Goal: Information Seeking & Learning: Understand process/instructions

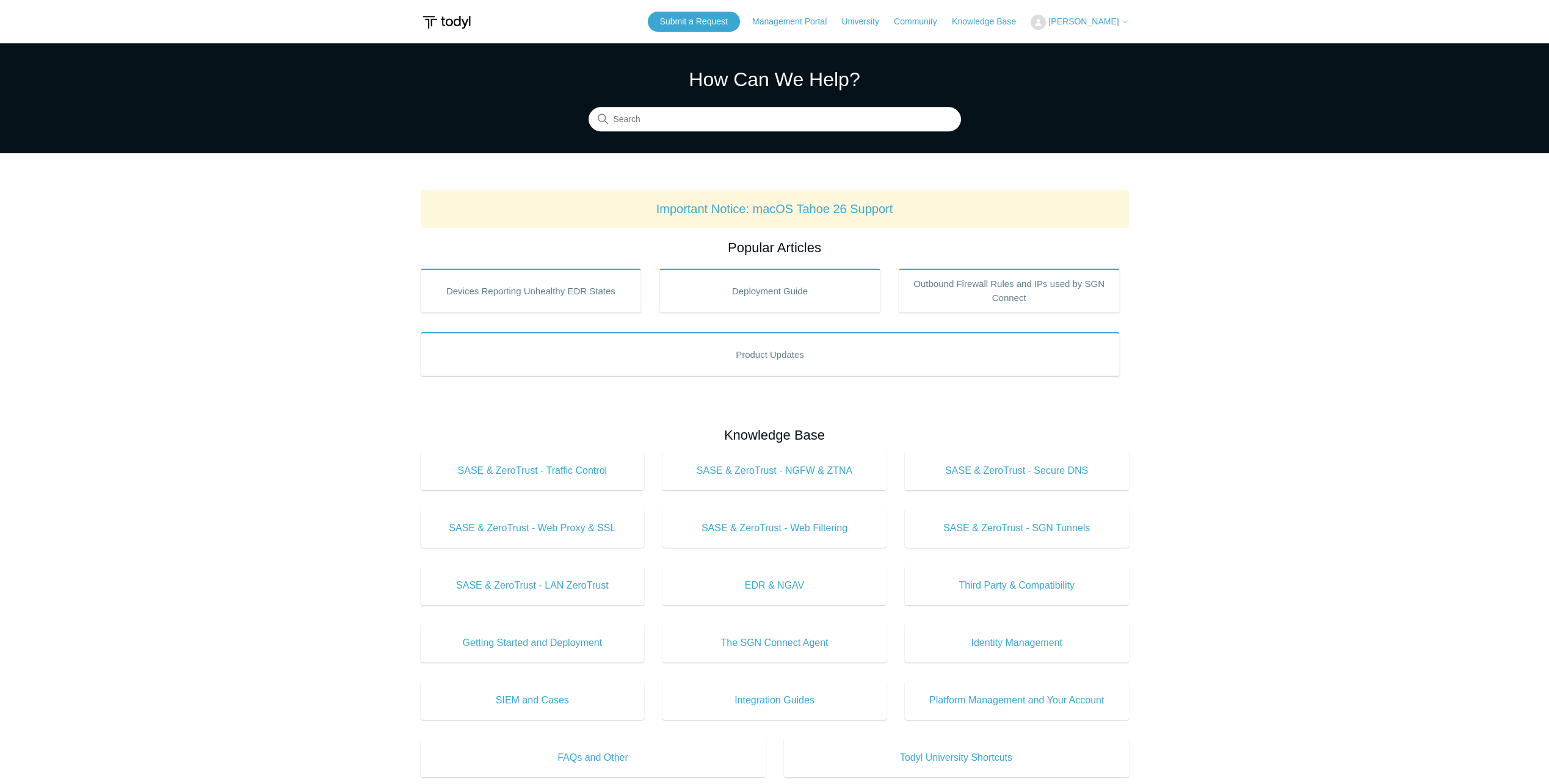
click at [1087, 22] on span "[PERSON_NAME]" at bounding box center [1084, 22] width 70 height 10
click at [1075, 47] on link "My Support Requests" at bounding box center [1090, 47] width 119 height 21
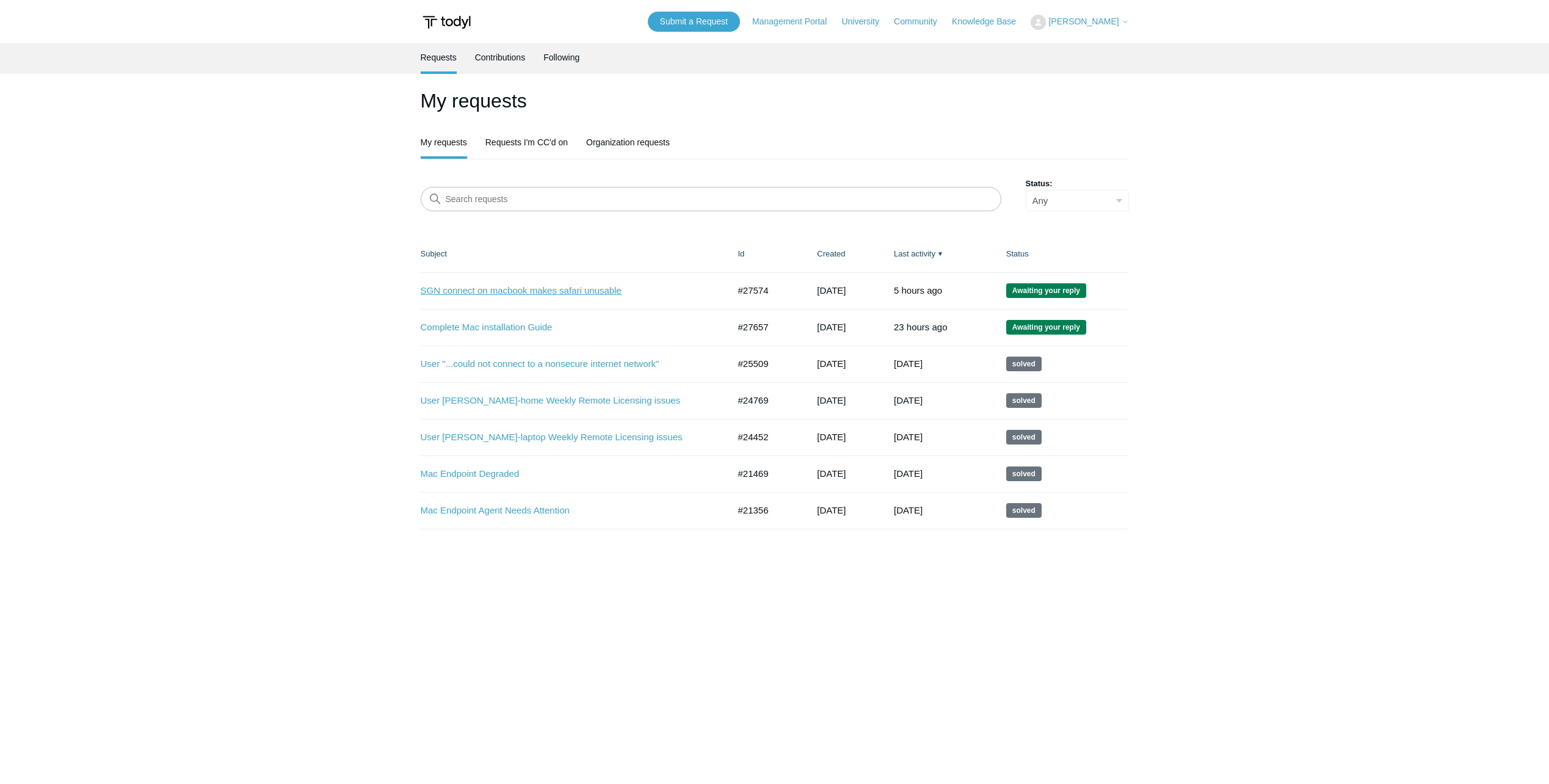
click at [535, 288] on link "SGN connect on macbook makes safari unusable" at bounding box center [565, 291] width 290 height 14
click at [471, 322] on link "Complete Mac installation Guide" at bounding box center [565, 328] width 290 height 14
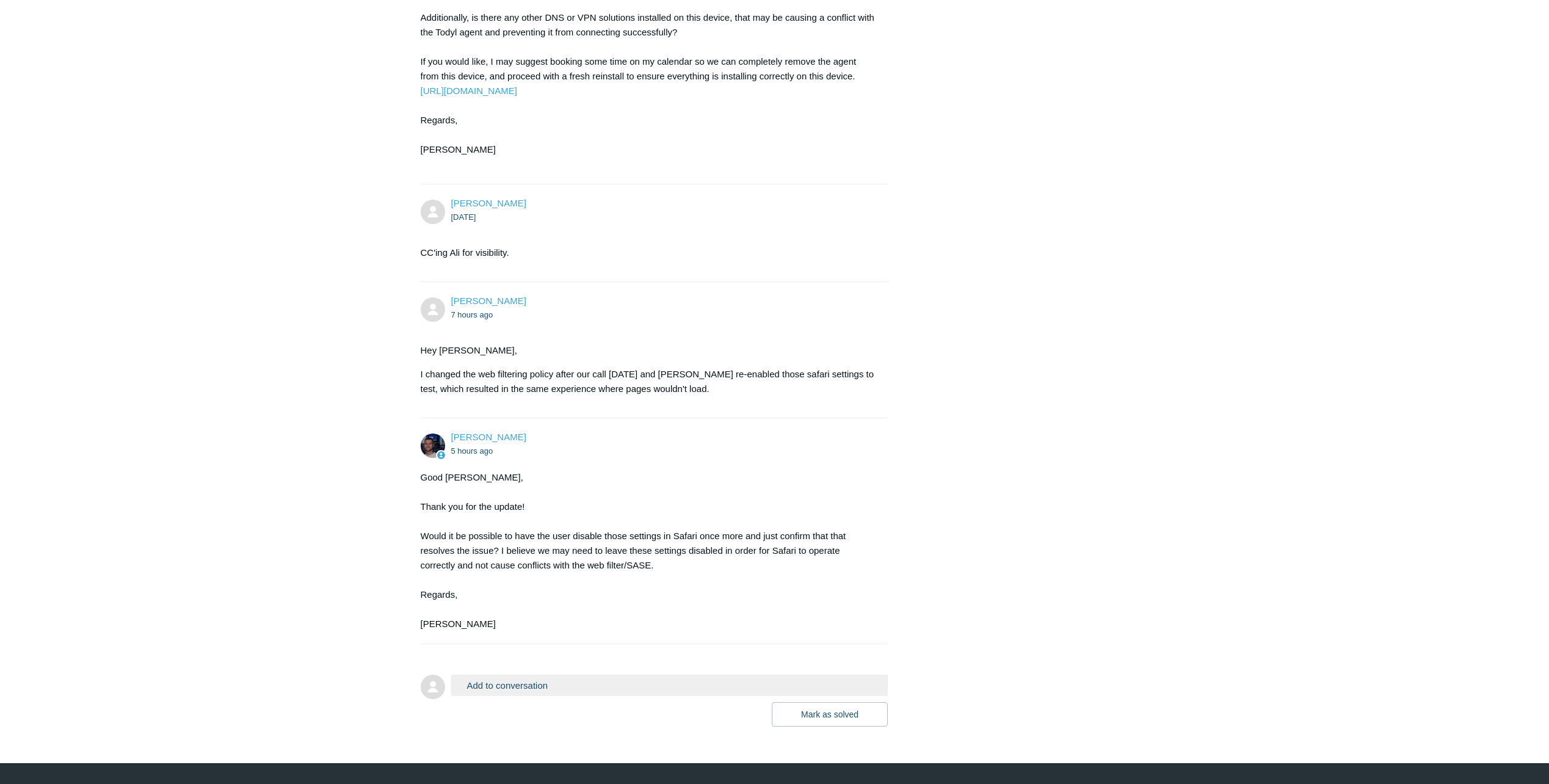
scroll to position [1622, 0]
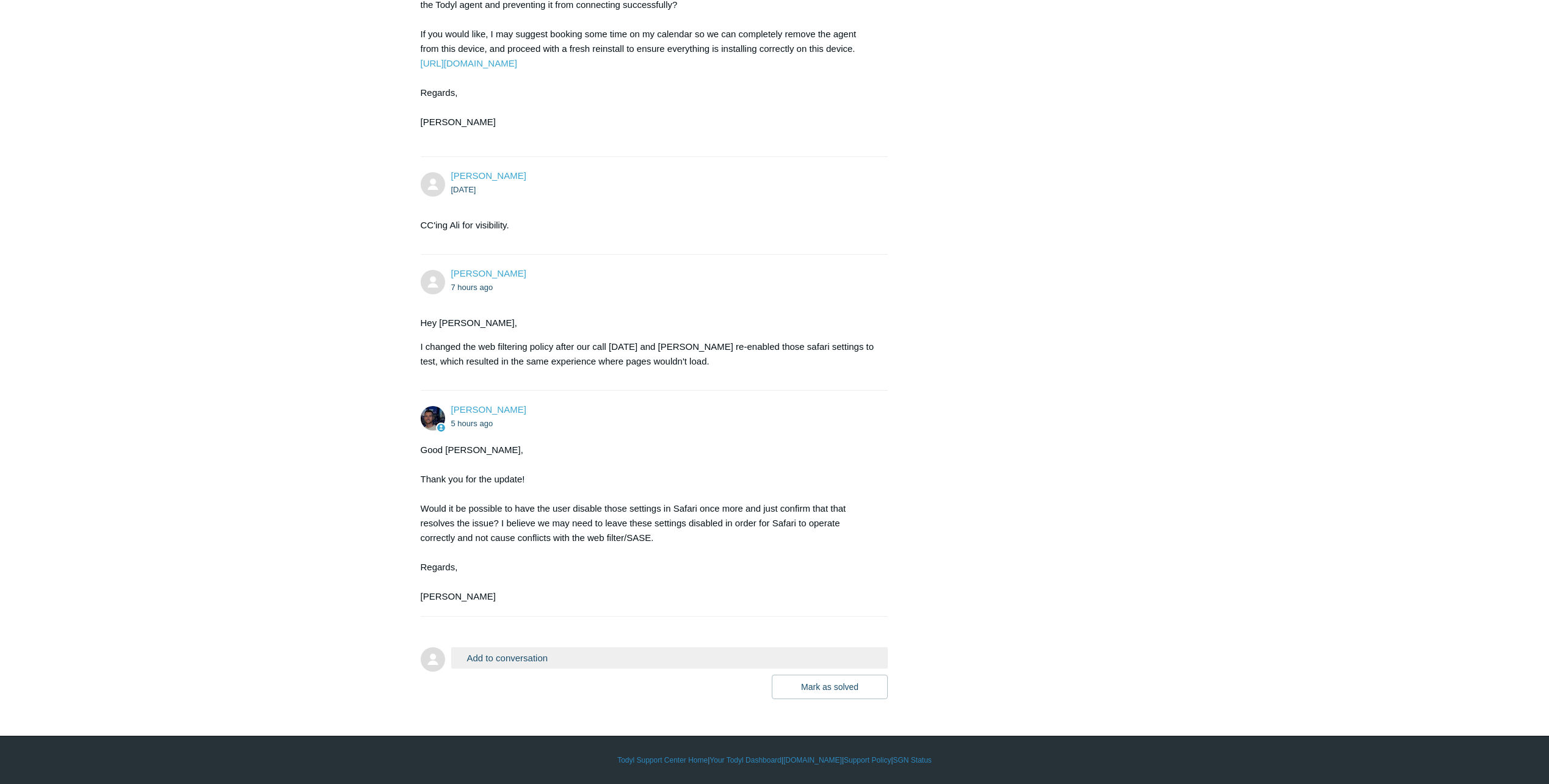
click at [711, 316] on p "Hey Connor," at bounding box center [648, 323] width 456 height 15
click at [715, 313] on section "Hey Connor, I changed the web filtering policy after our call yesterday and Dav…" at bounding box center [648, 343] width 456 height 72
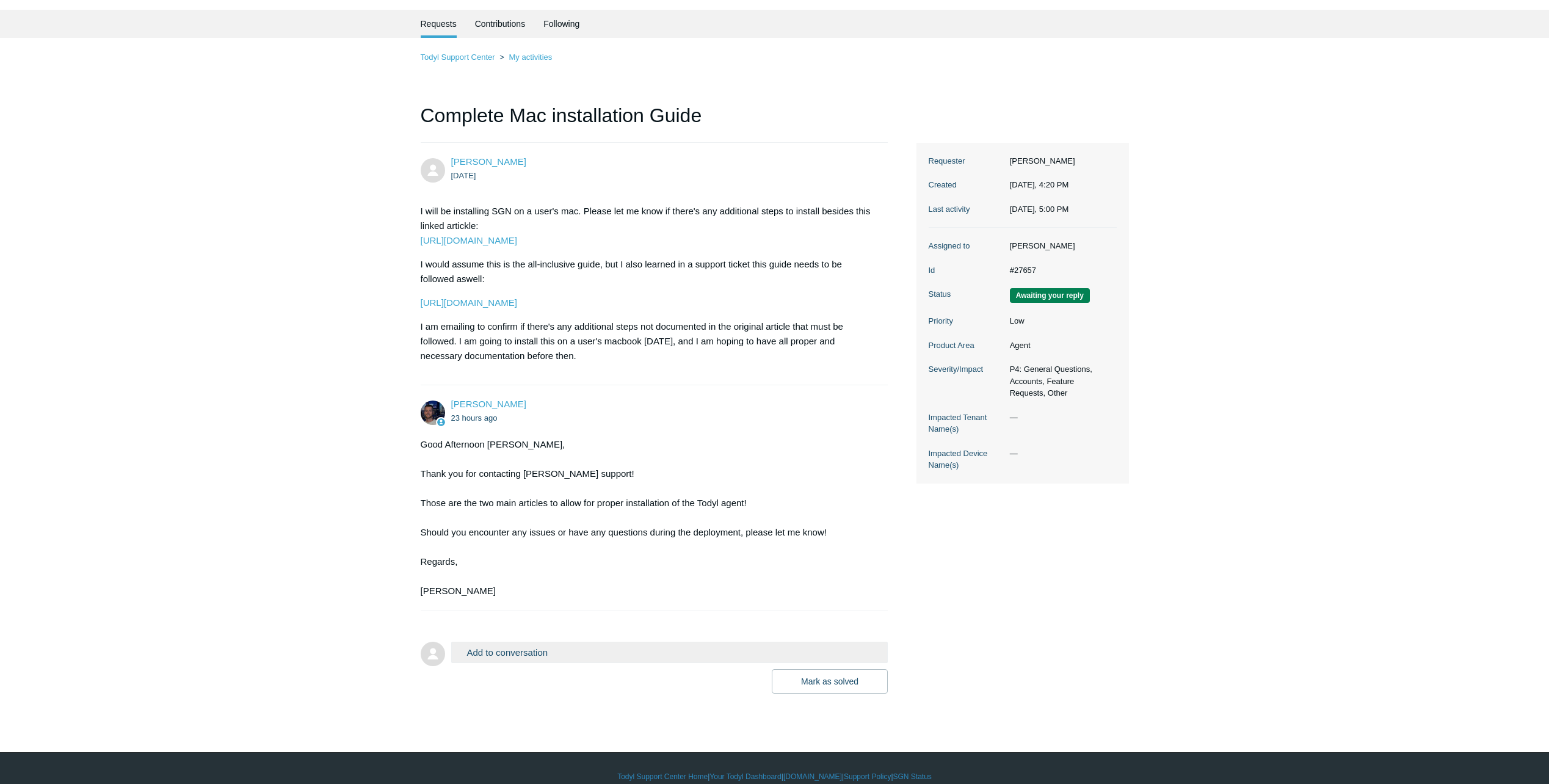
scroll to position [50, 0]
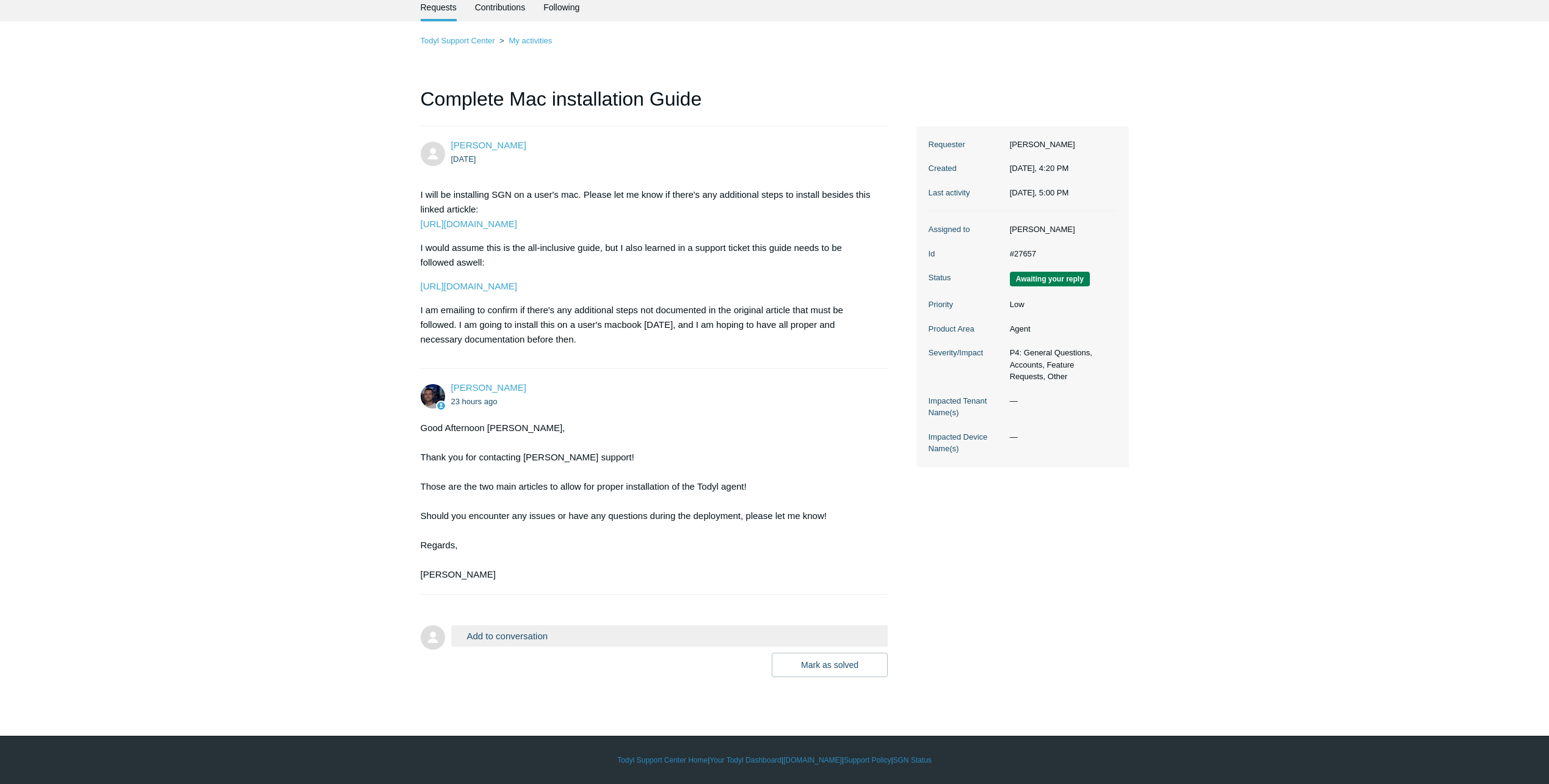
click at [1204, 683] on main "Requests Contributions Following Todyl Support Center My activities Complete Ma…" at bounding box center [774, 346] width 1549 height 705
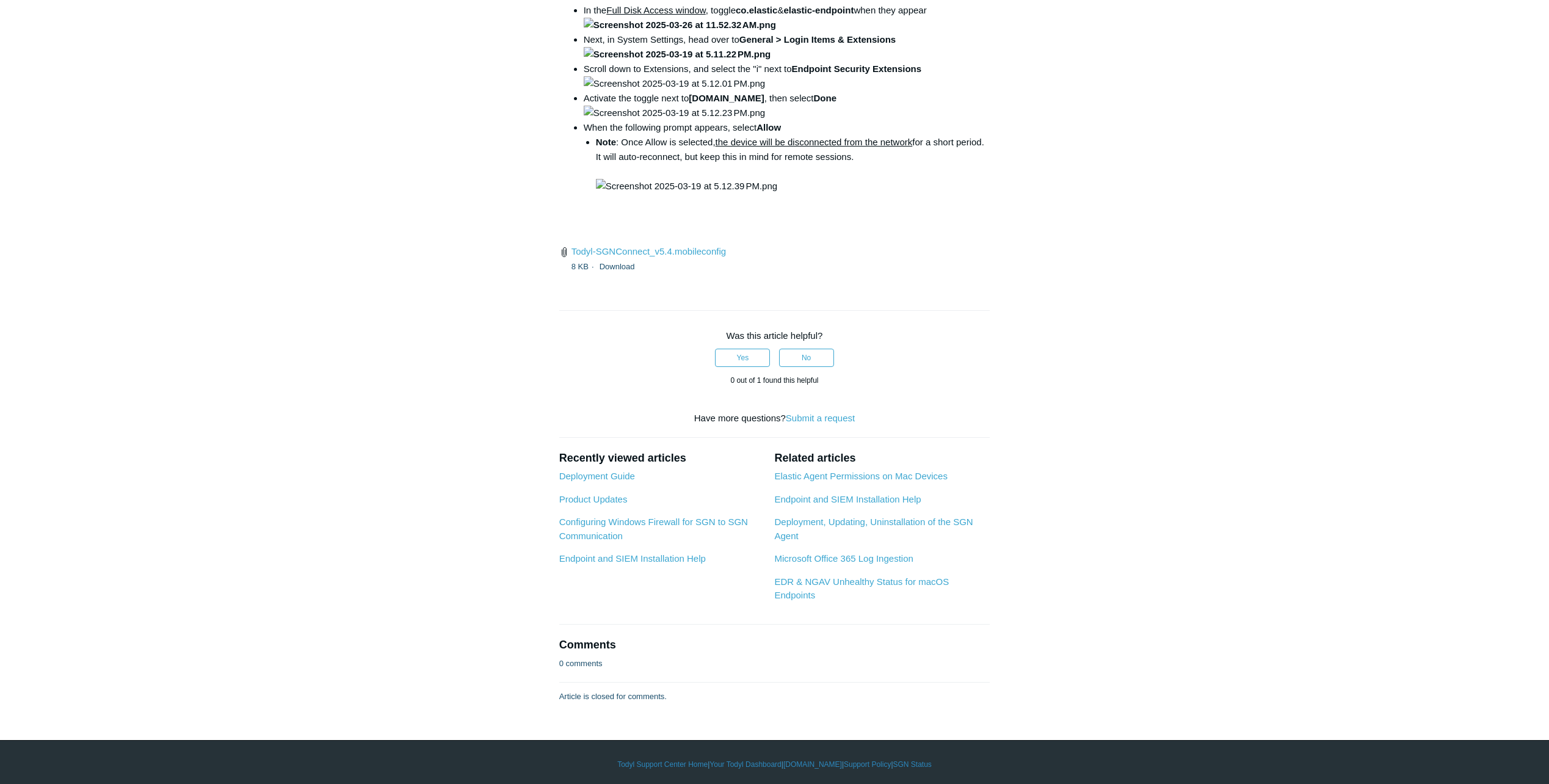
scroll to position [1708, 0]
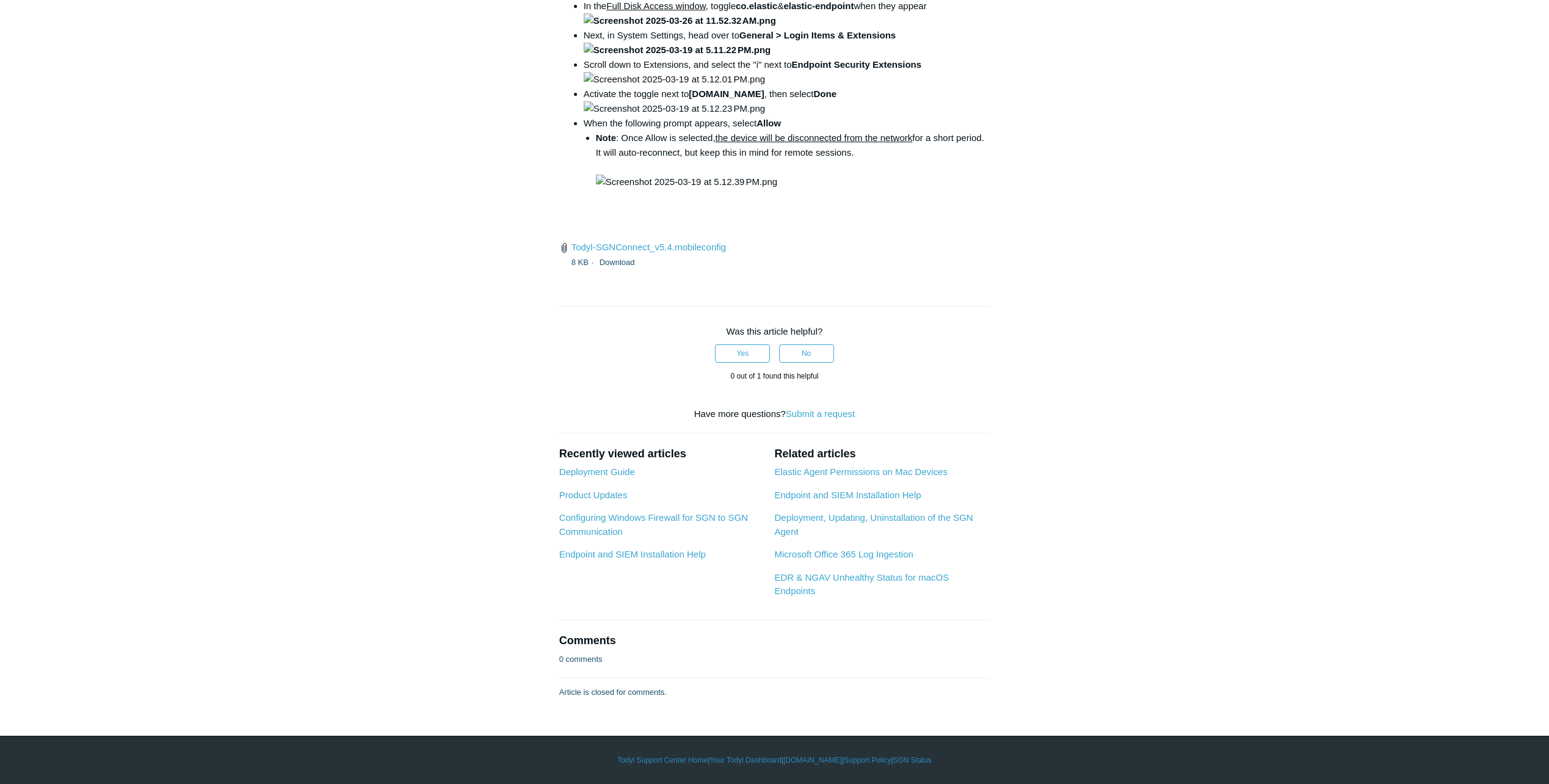
drag, startPoint x: 912, startPoint y: 341, endPoint x: 733, endPoint y: 345, distance: 179.0
copy code "open /Library/PrivilegedHelperTools/"
drag, startPoint x: 595, startPoint y: 387, endPoint x: 666, endPoint y: 399, distance: 72.0
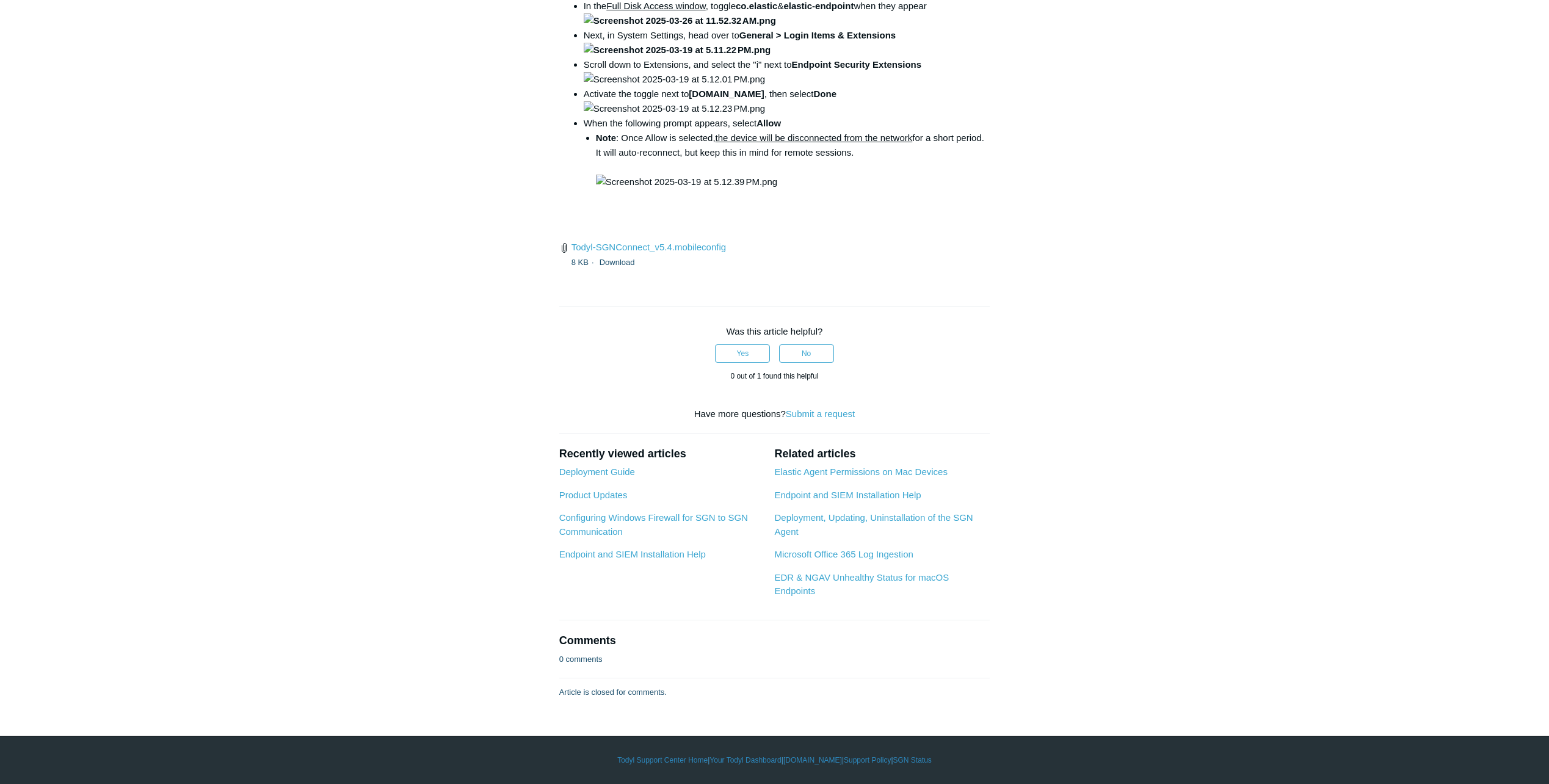
scroll to position [3946, 0]
drag, startPoint x: 1381, startPoint y: 22, endPoint x: 1367, endPoint y: 80, distance: 59.7
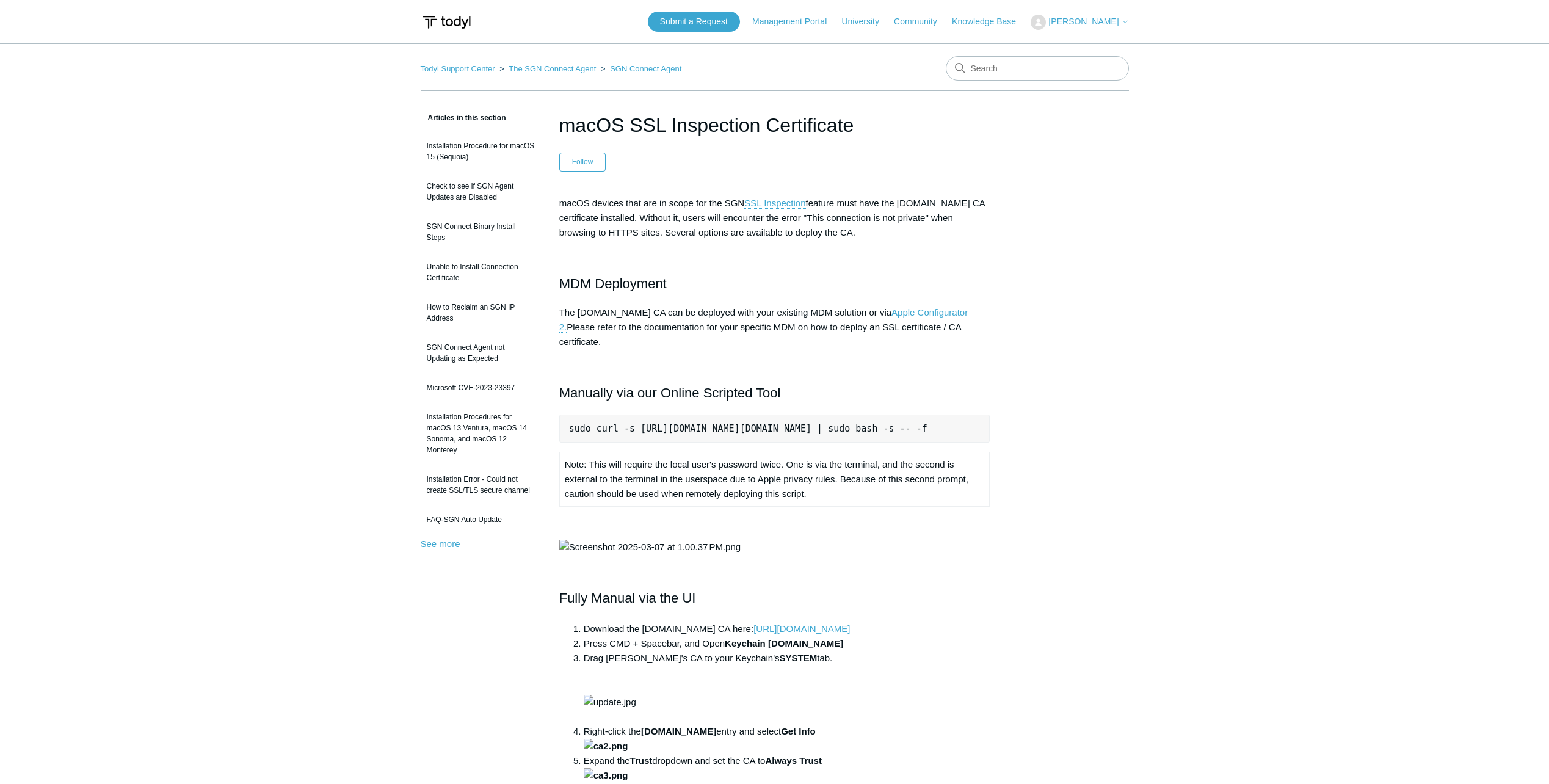
scroll to position [0, 17]
drag, startPoint x: 570, startPoint y: 413, endPoint x: 1144, endPoint y: 408, distance: 574.0
click at [1144, 408] on main "Todyl Support Center The SGN Connect Agent SGN Connect Agent Articles in this s…" at bounding box center [774, 674] width 1549 height 1262
copy pre "sudo curl -s [URL][DOMAIN_NAME][DOMAIN_NAME] | sudo bash -s -- -f"
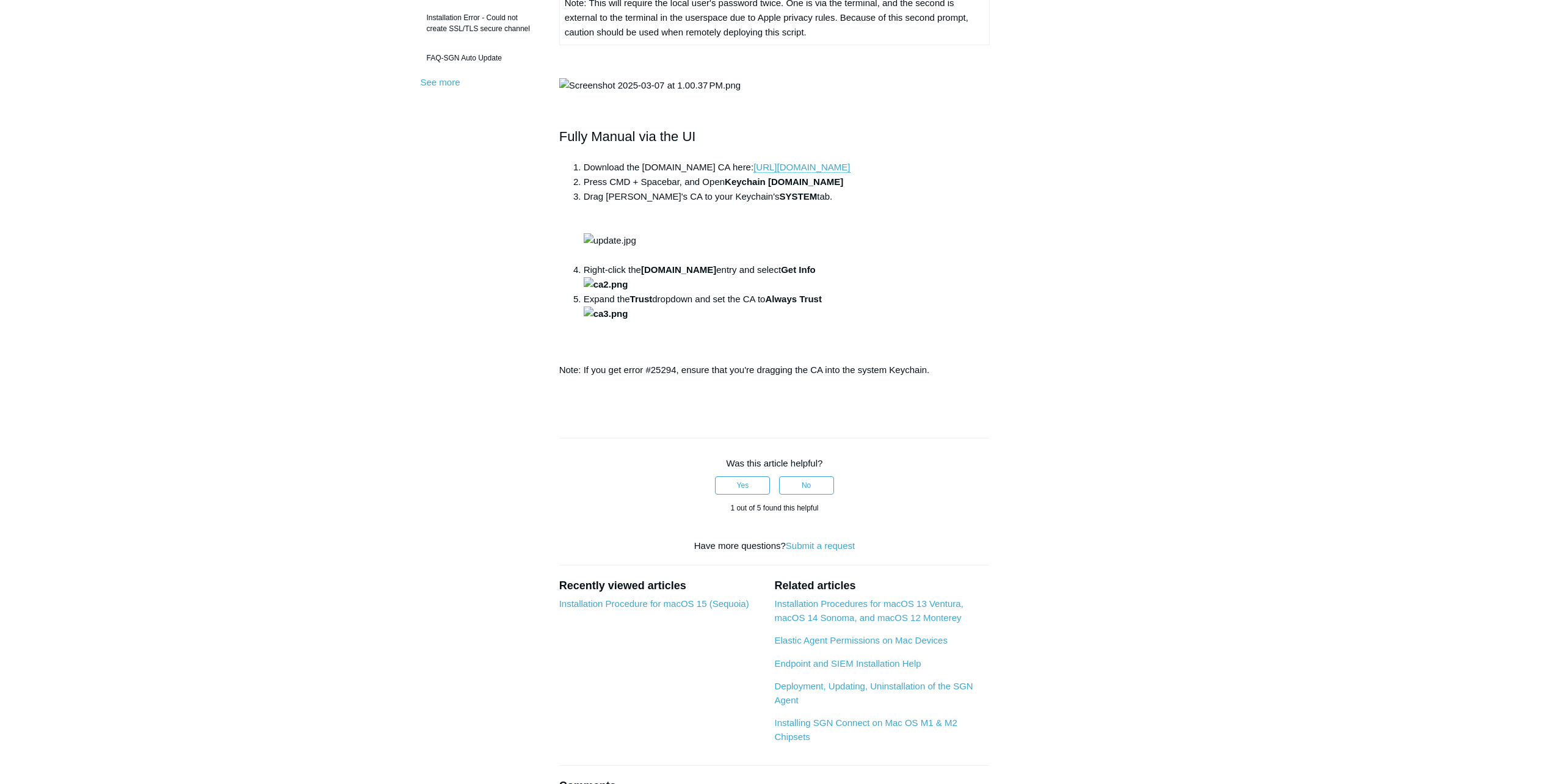
scroll to position [488, 0]
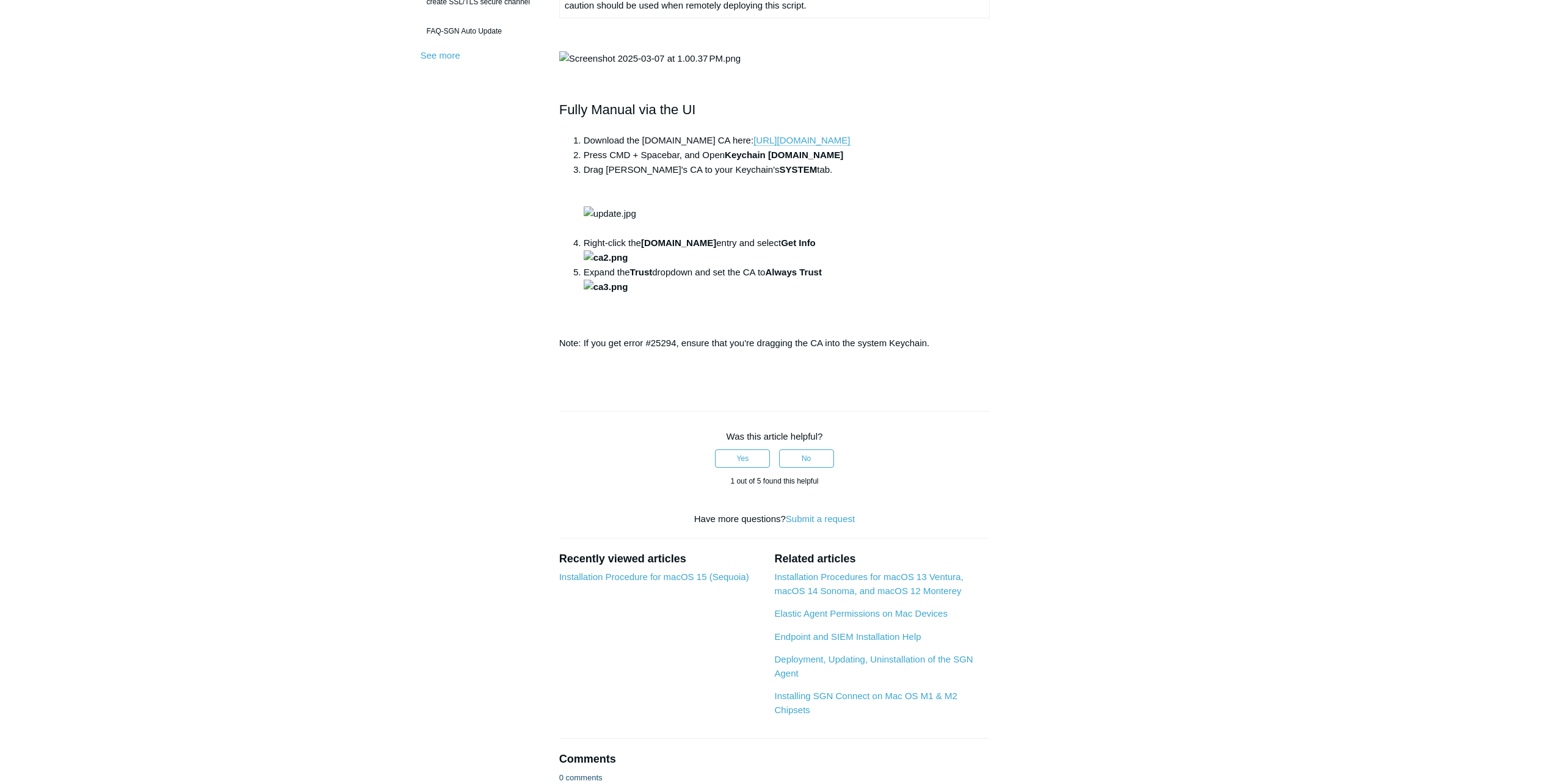
click at [1186, 420] on main "Todyl Support Center The SGN Connect Agent SGN Connect Agent Articles in this s…" at bounding box center [774, 185] width 1549 height 1262
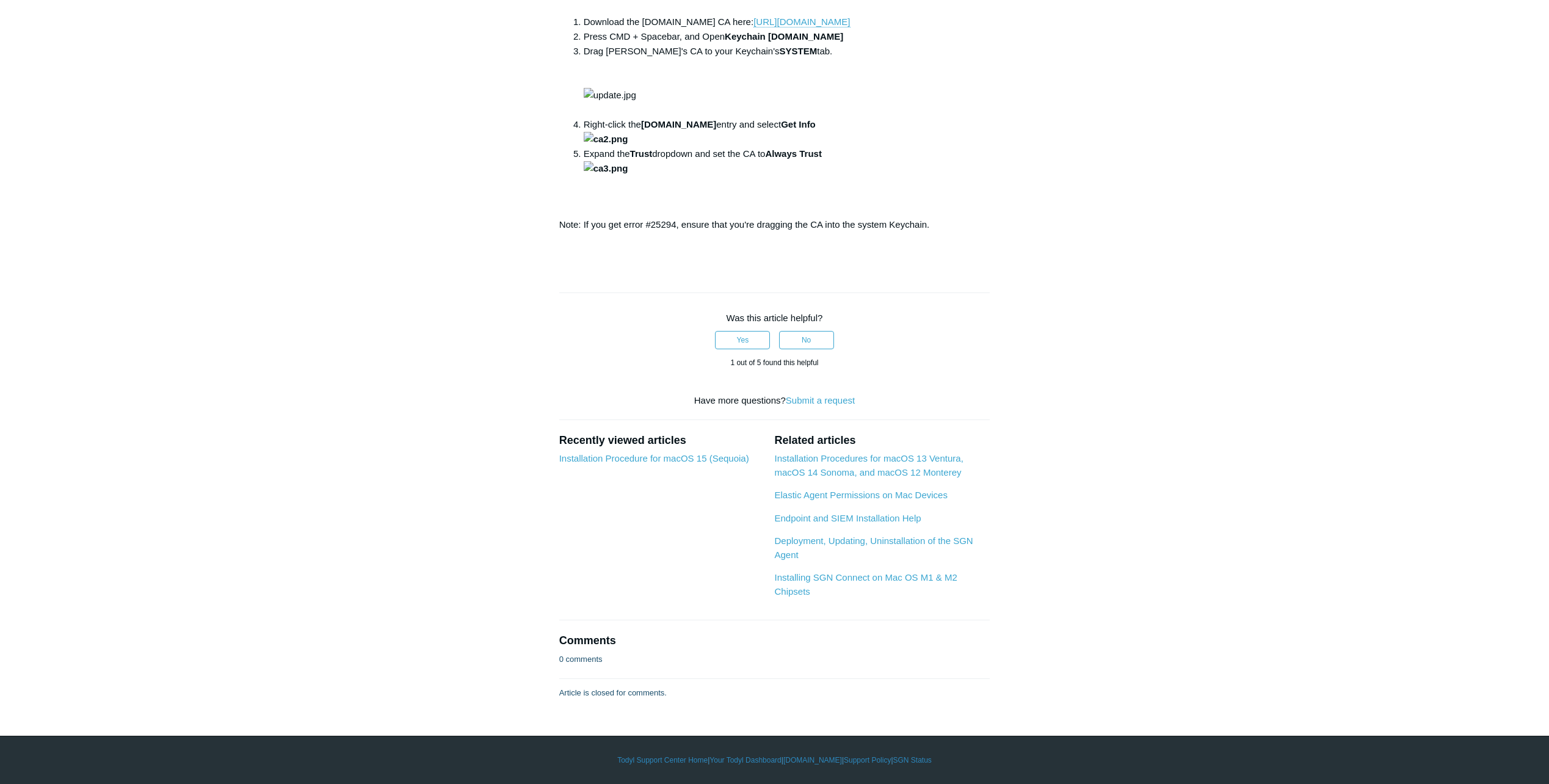
scroll to position [1220, 0]
click at [1422, 179] on main "Todyl Support Center The SGN Connect Agent SGN Connect Agent Articles in this s…" at bounding box center [774, 67] width 1549 height 1262
drag, startPoint x: 275, startPoint y: 169, endPoint x: 264, endPoint y: 170, distance: 11.0
click at [274, 169] on main "Todyl Support Center The SGN Connect Agent SGN Connect Agent Articles in this s…" at bounding box center [774, 67] width 1549 height 1262
click at [427, 389] on aside "Articles in this section Installation Procedure for macOS 15 (Sequoia) Check to…" at bounding box center [480, 95] width 121 height 1182
